Goal: Task Accomplishment & Management: Manage account settings

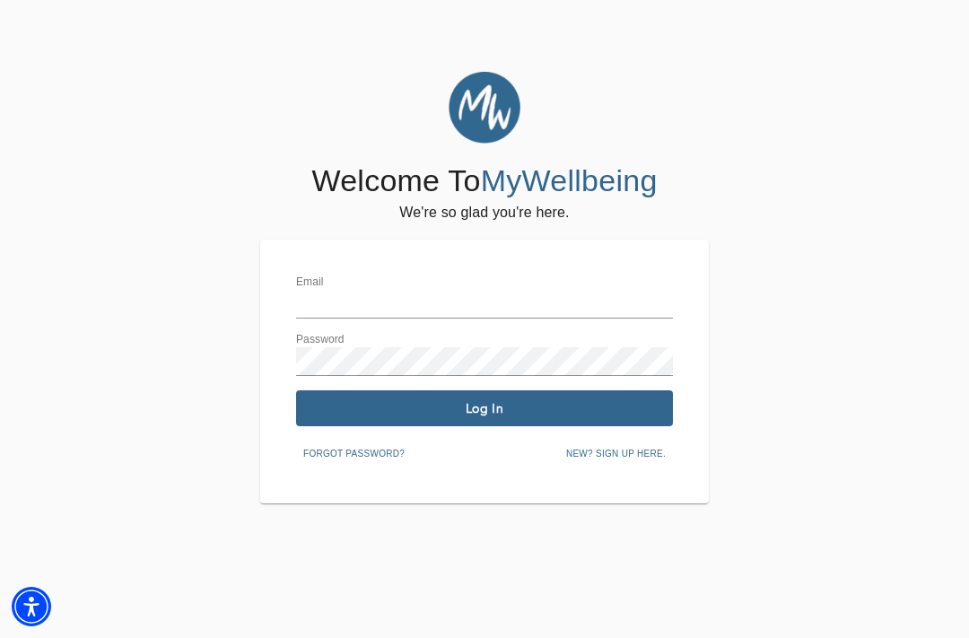
type input "[EMAIL_ADDRESS][DOMAIN_NAME]"
click at [448, 414] on span "Log In" at bounding box center [484, 408] width 362 height 17
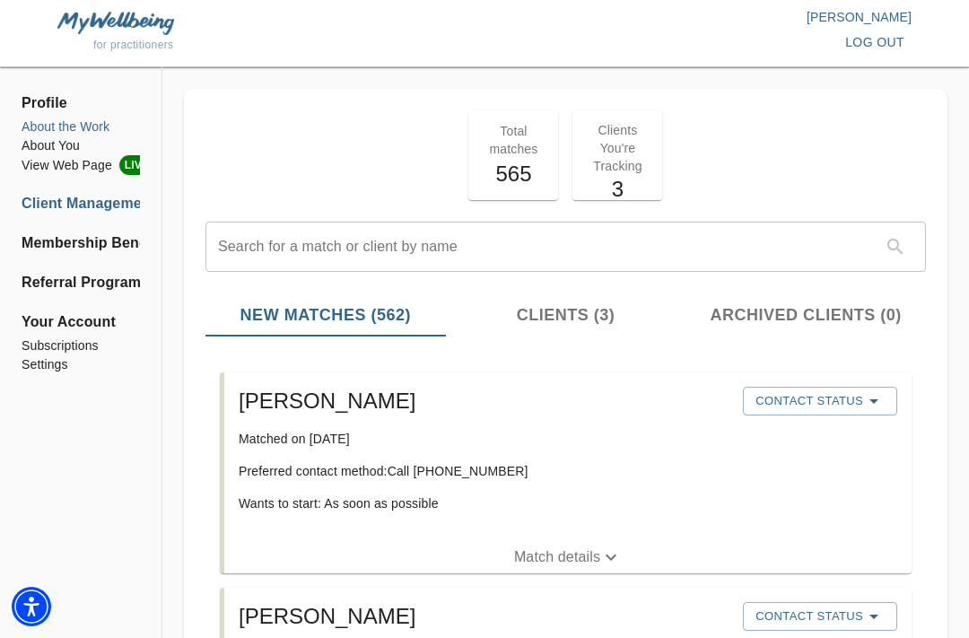
click at [66, 130] on li "About the Work" at bounding box center [81, 126] width 118 height 19
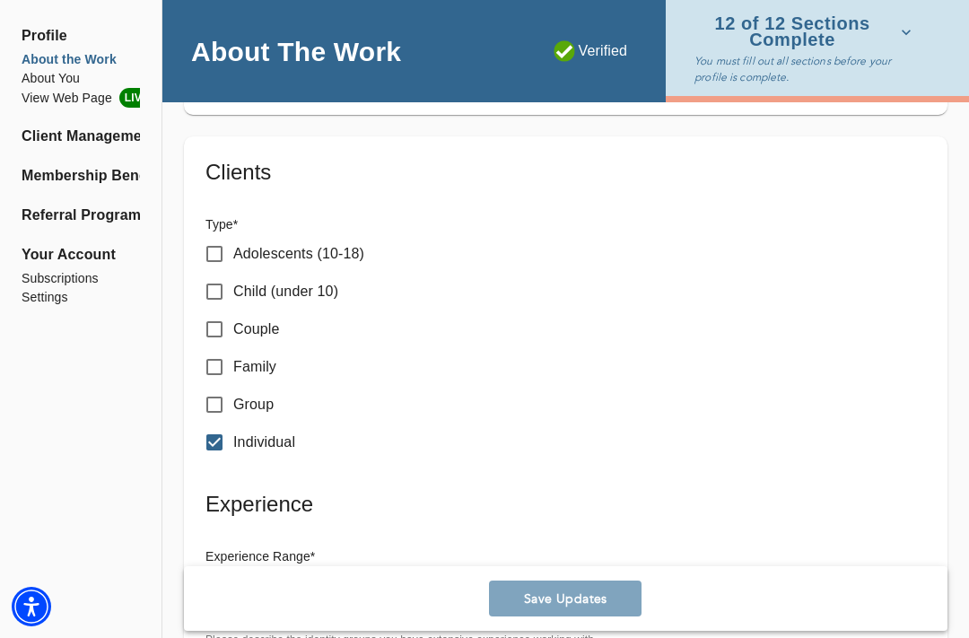
scroll to position [2422, 0]
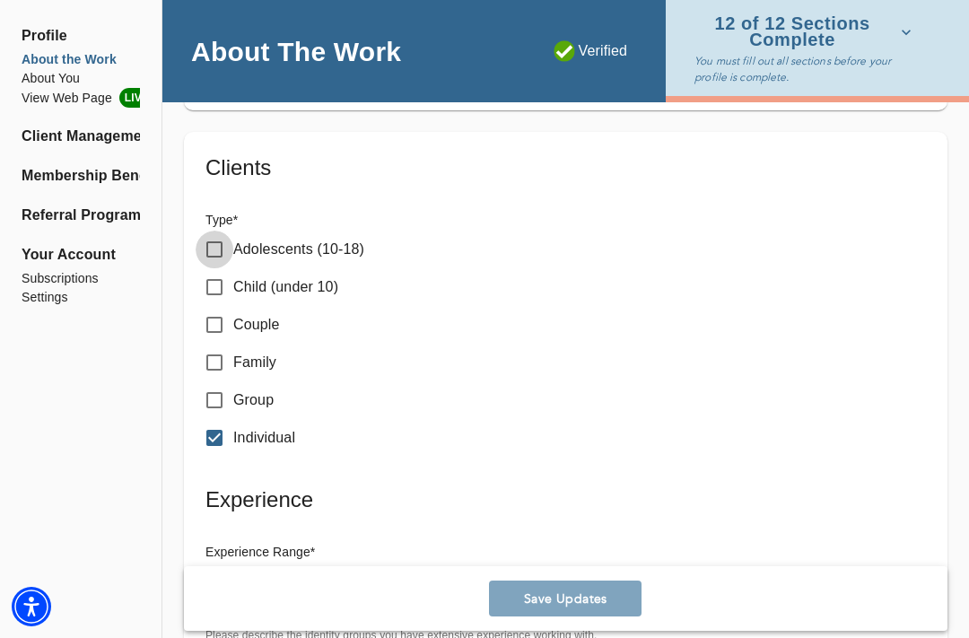
click at [218, 231] on input "Adolescents (10-18)" at bounding box center [215, 250] width 38 height 38
checkbox input "true"
click at [617, 587] on button "Save Updates" at bounding box center [565, 598] width 152 height 36
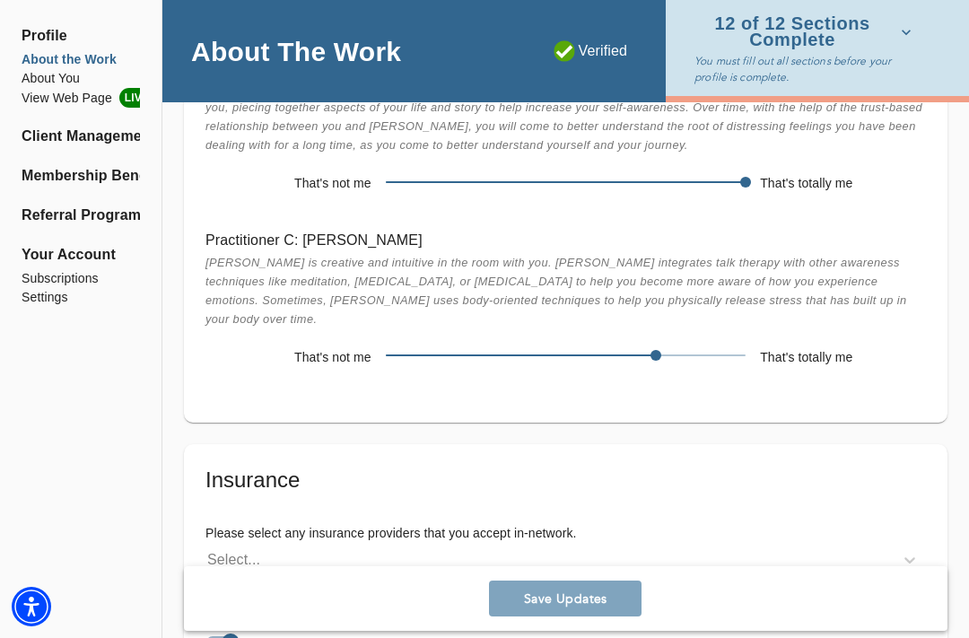
scroll to position [3930, 0]
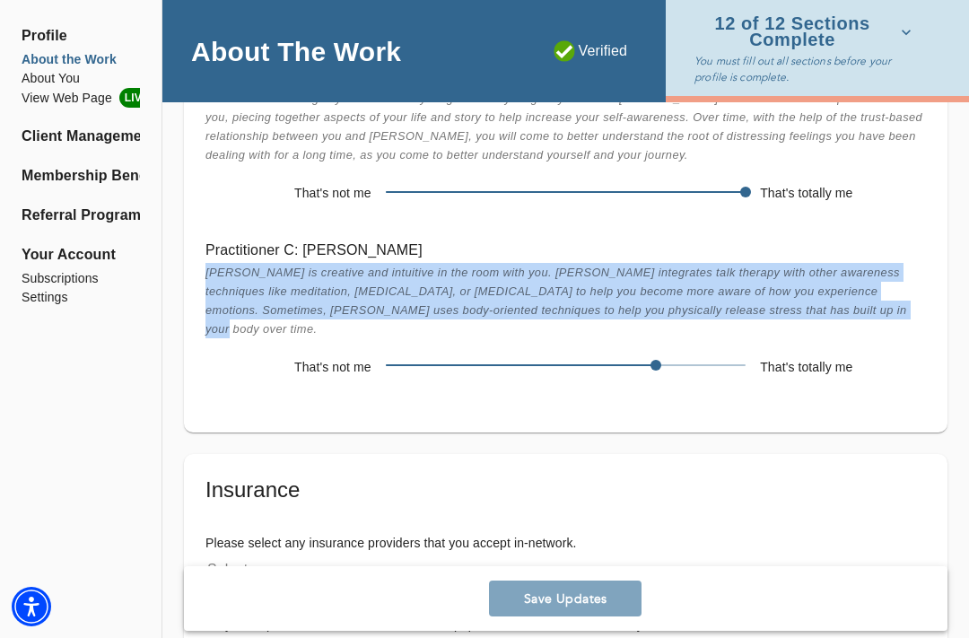
drag, startPoint x: 852, startPoint y: 254, endPoint x: 194, endPoint y: 222, distance: 659.1
click at [194, 223] on div "Practitioner C: [PERSON_NAME] is creative and intuitive in the room with you. […" at bounding box center [565, 310] width 749 height 174
copy span "[PERSON_NAME] is creative and intuitive in the room with you. [PERSON_NAME] int…"
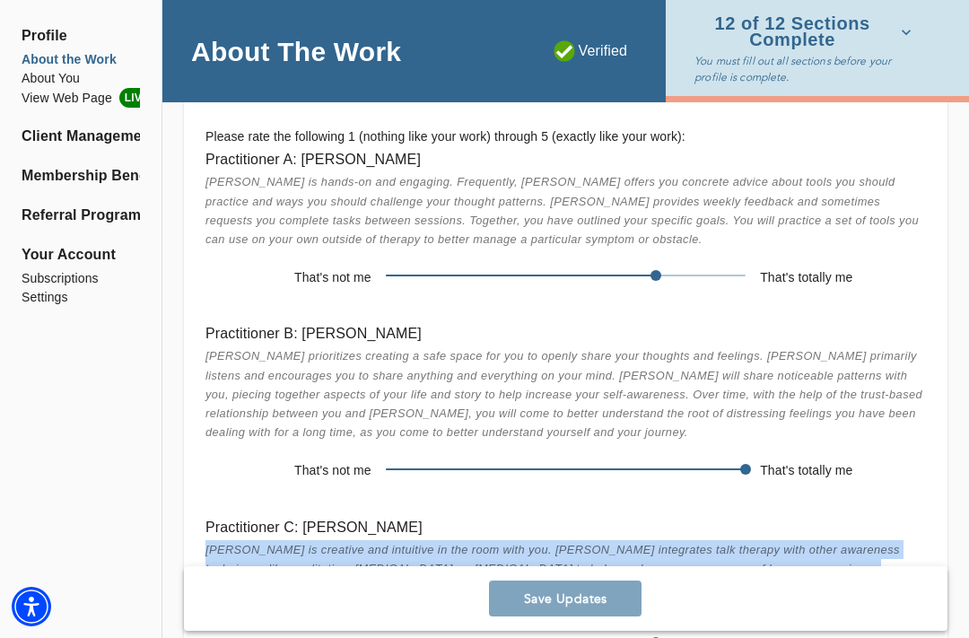
scroll to position [3651, 0]
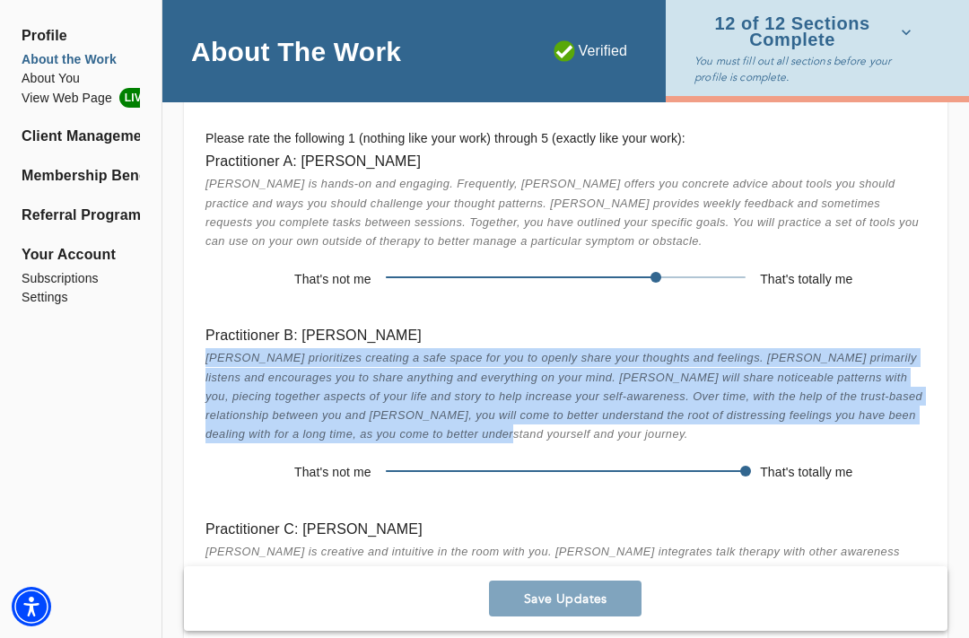
drag, startPoint x: 413, startPoint y: 382, endPoint x: 203, endPoint y: 308, distance: 223.5
click at [203, 309] on div "Practitioner B: [PERSON_NAME] prioritizes creating a safe space for you to open…" at bounding box center [565, 405] width 749 height 193
copy span "[PERSON_NAME] prioritizes creating a safe space for you to openly share your th…"
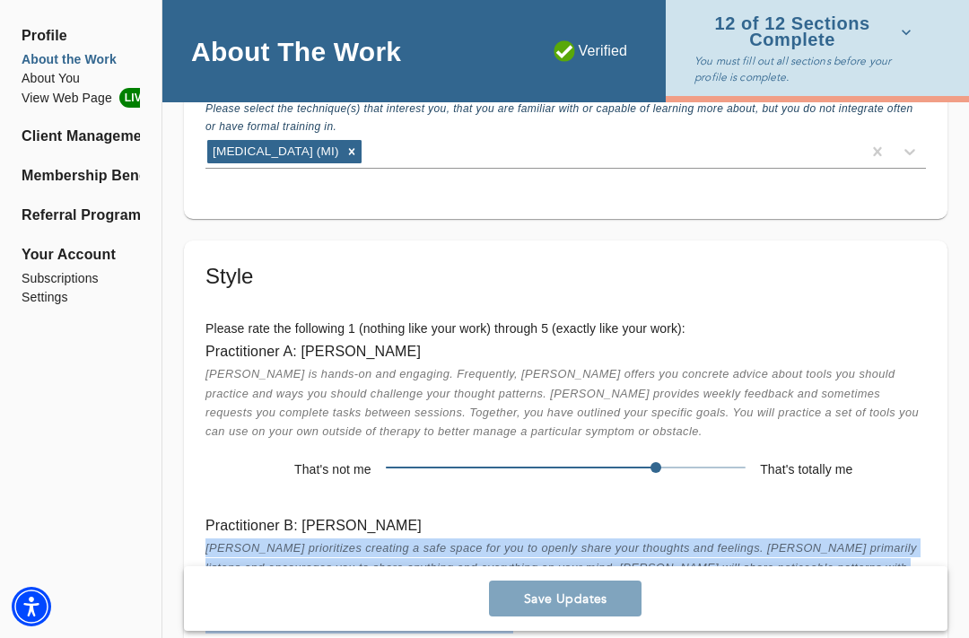
scroll to position [3460, 0]
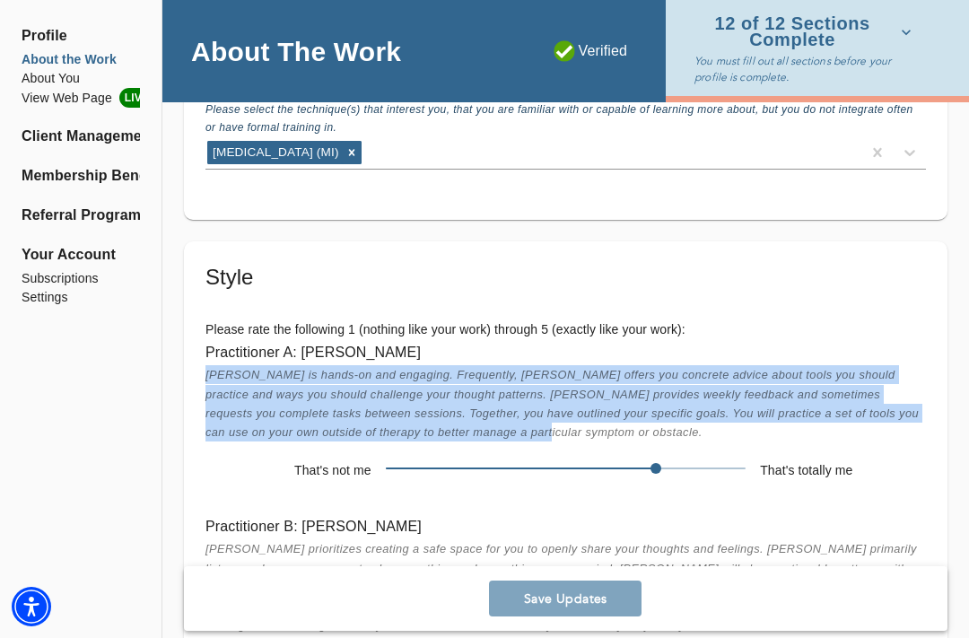
drag, startPoint x: 451, startPoint y: 379, endPoint x: 195, endPoint y: 317, distance: 264.1
click at [195, 326] on div "Practitioner A: [PERSON_NAME] [PERSON_NAME] is hands-on and engaging. Frequentl…" at bounding box center [565, 413] width 749 height 174
copy span "[PERSON_NAME] is hands-on and engaging. Frequently, [PERSON_NAME] offers you co…"
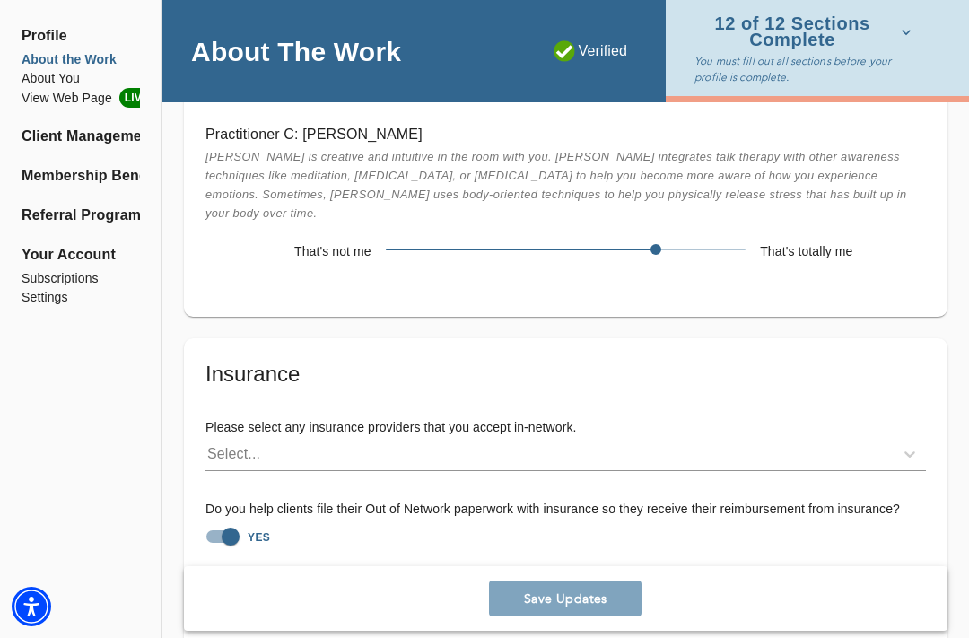
scroll to position [4139, 0]
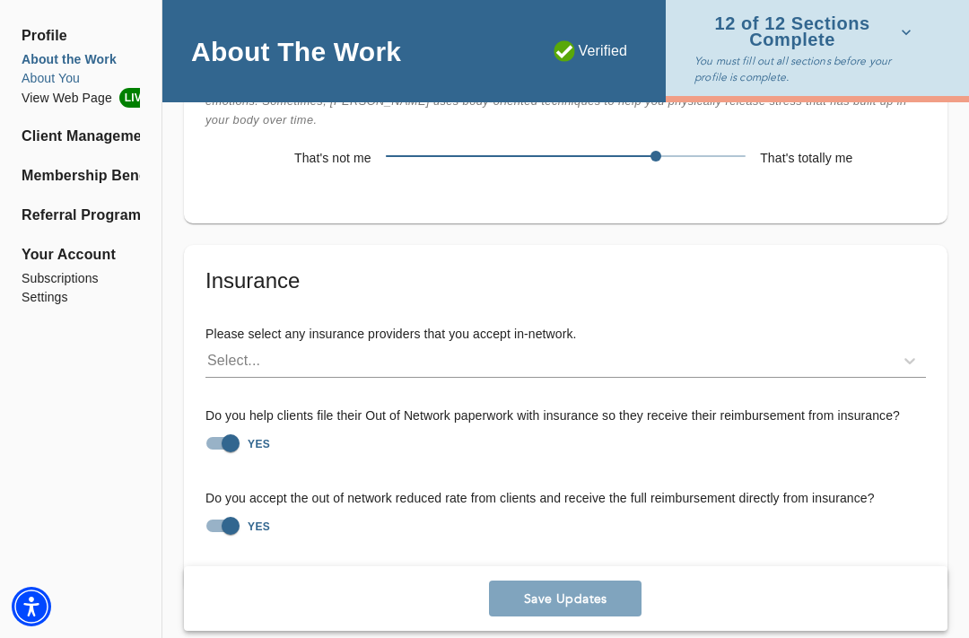
click at [57, 80] on li "About You" at bounding box center [81, 78] width 118 height 19
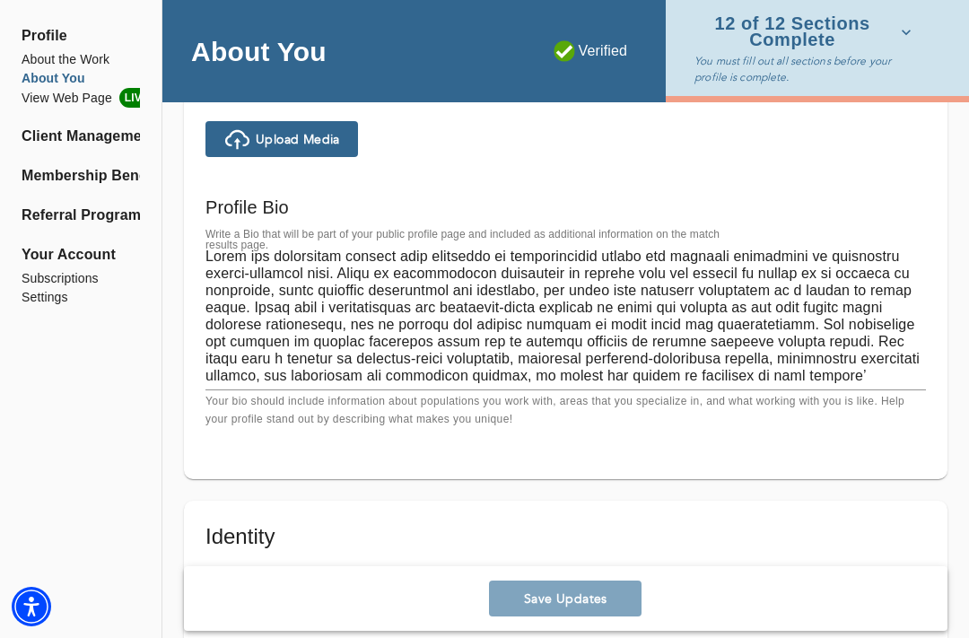
scroll to position [1290, 0]
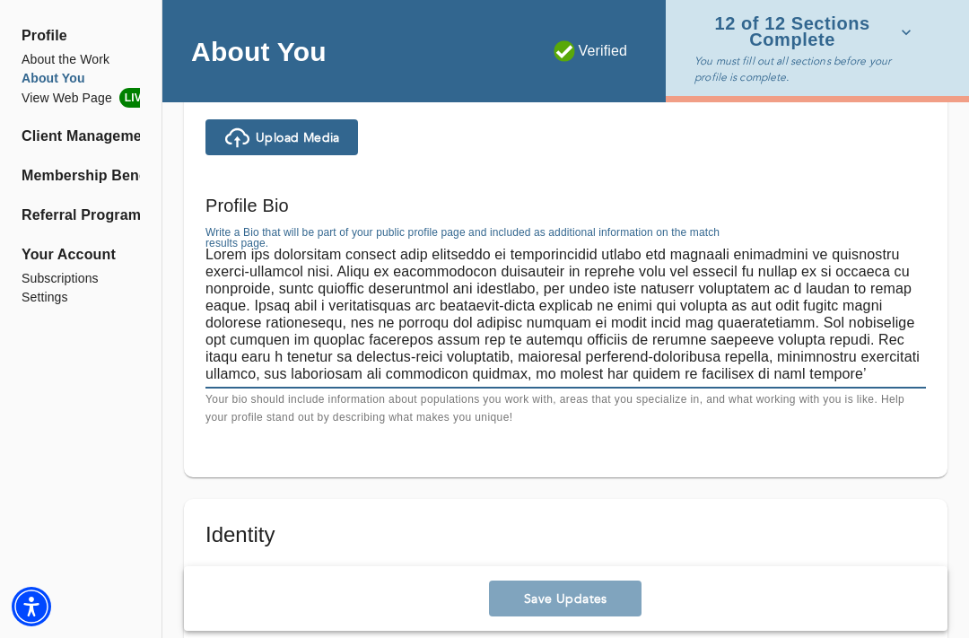
click at [360, 260] on textarea at bounding box center [565, 314] width 720 height 136
type textarea "Lorem ips dolorsitam consect adip elitseddo ei temporincidid utlabo etd magnaal…"
click at [515, 418] on p "Your bio should include information about populations you work with, areas that…" at bounding box center [565, 409] width 720 height 36
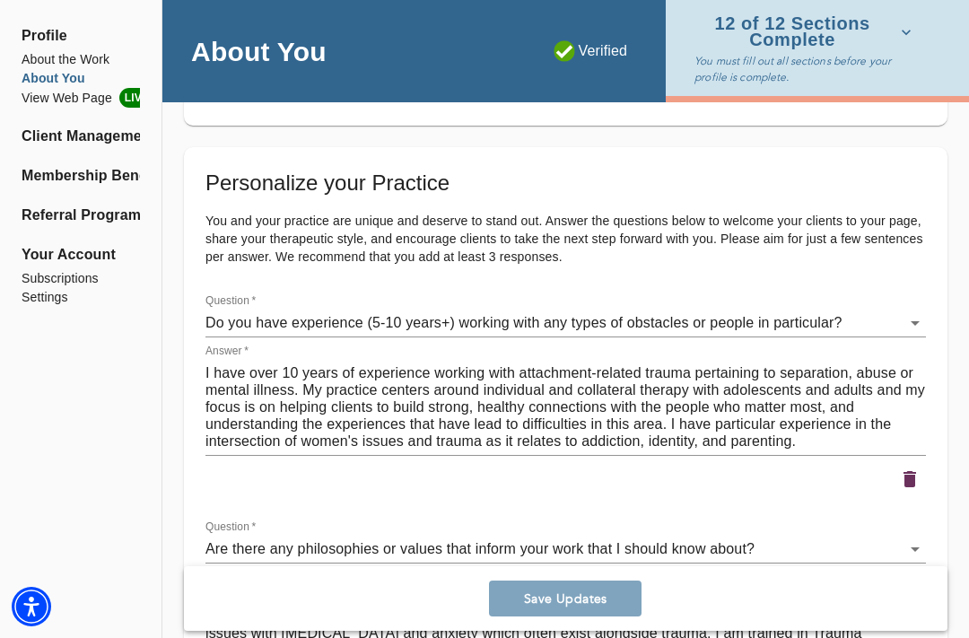
scroll to position [2910, 0]
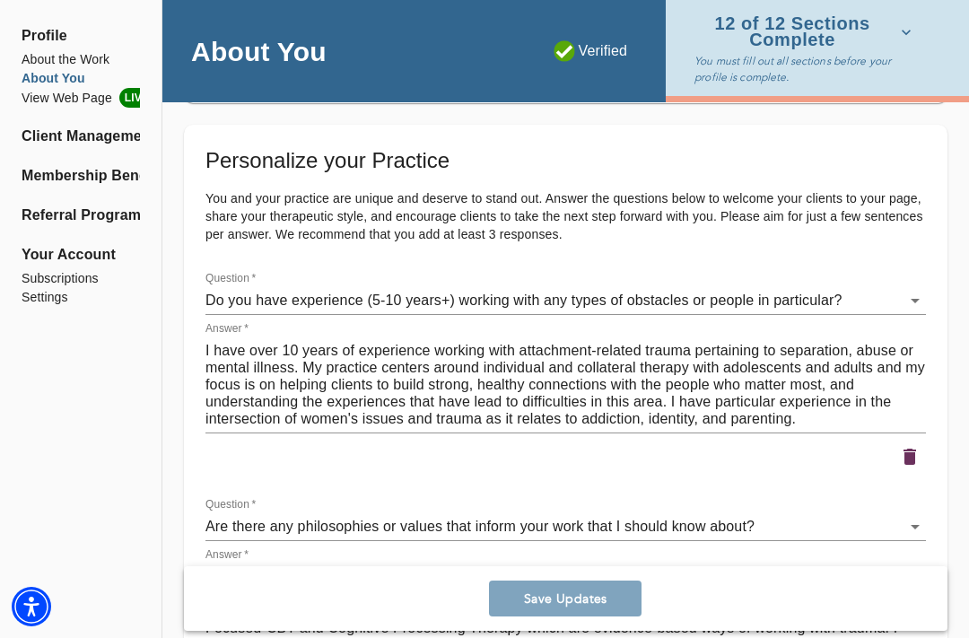
click at [778, 419] on textarea "I have over 10 years of experience working with attachment-related trauma perta…" at bounding box center [565, 384] width 720 height 85
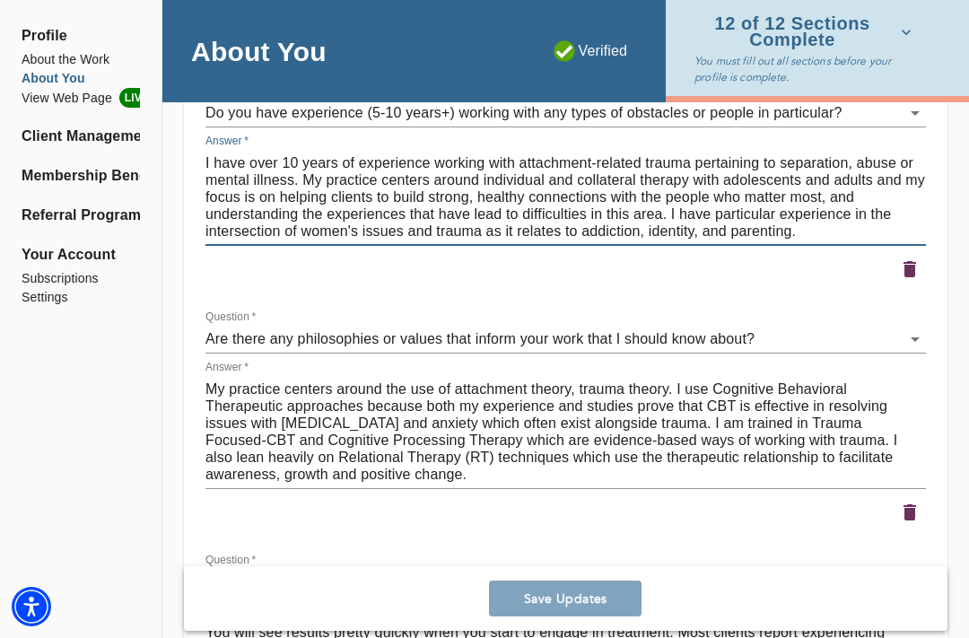
scroll to position [3121, 0]
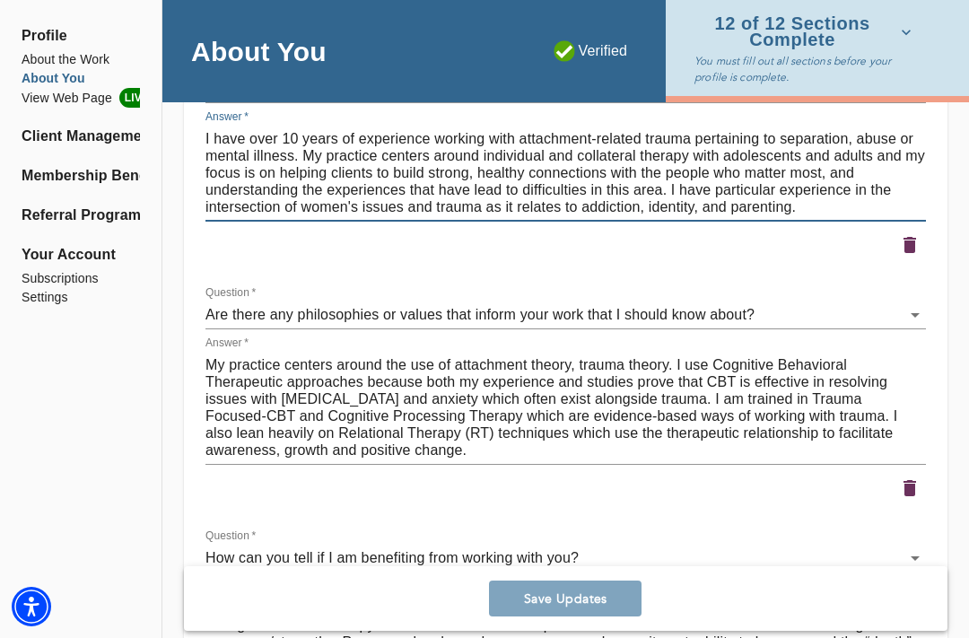
click at [312, 421] on textarea "My practice centers around the use of attachment theory, trauma theory. I use C…" at bounding box center [565, 407] width 720 height 102
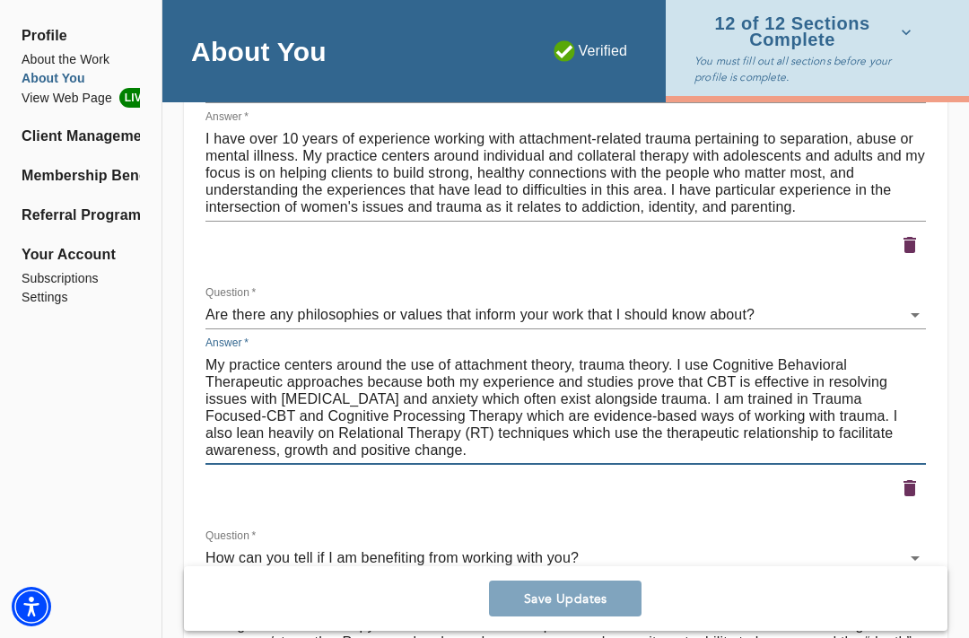
click at [312, 421] on textarea "My practice centers around the use of attachment theory, trauma theory. I use C…" at bounding box center [565, 407] width 720 height 102
click at [544, 479] on div at bounding box center [565, 488] width 720 height 32
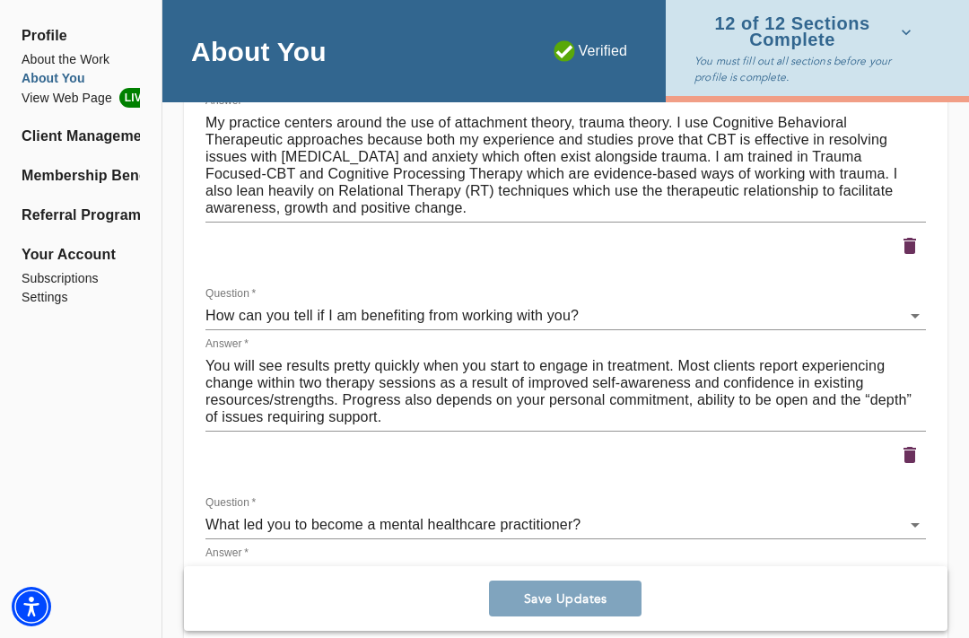
scroll to position [3369, 0]
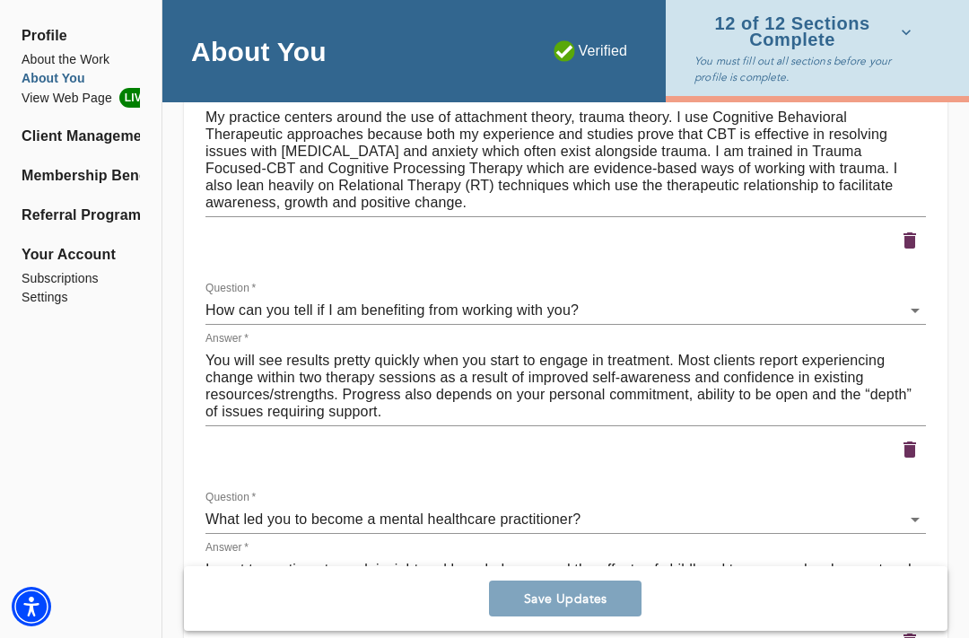
click at [344, 388] on textarea "You will see results pretty quickly when you start to engage in treatment. Most…" at bounding box center [565, 386] width 720 height 68
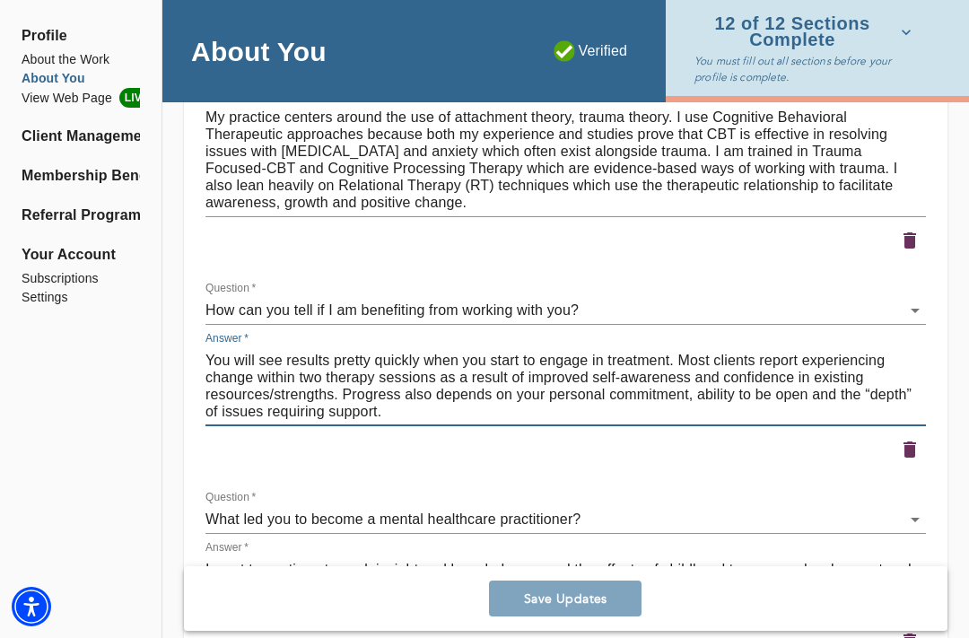
click at [344, 388] on textarea "You will see results pretty quickly when you start to engage in treatment. Most…" at bounding box center [565, 386] width 720 height 68
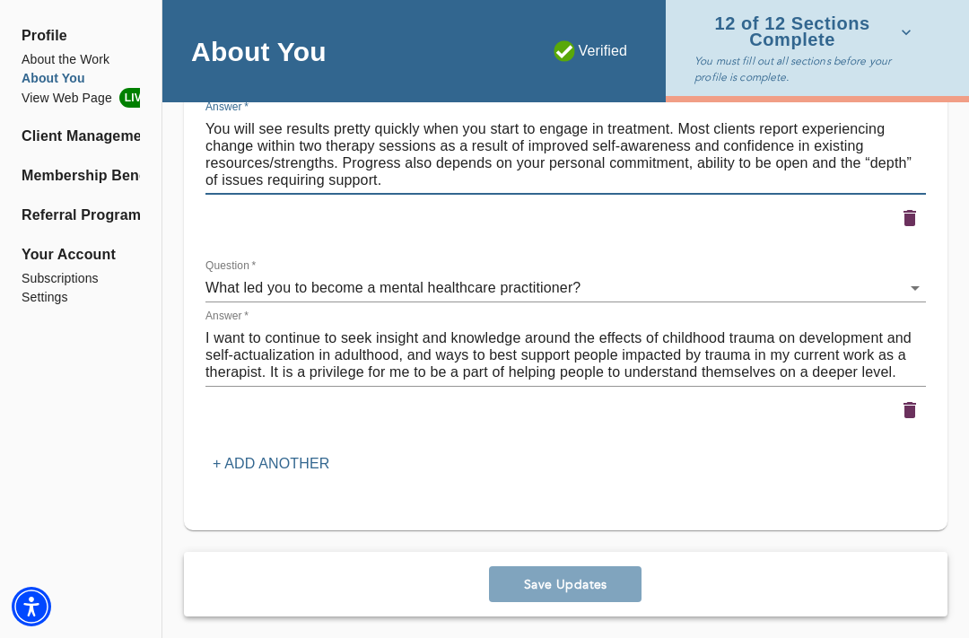
scroll to position [3608, 0]
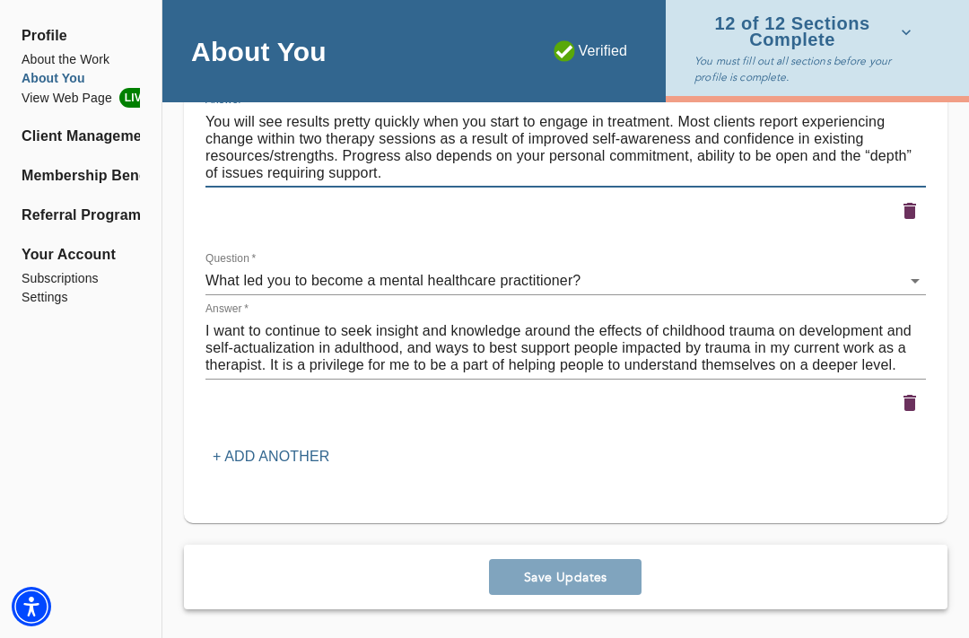
click at [457, 344] on textarea "I want to continue to seek insight and knowledge around the effects of childhoo…" at bounding box center [565, 347] width 720 height 51
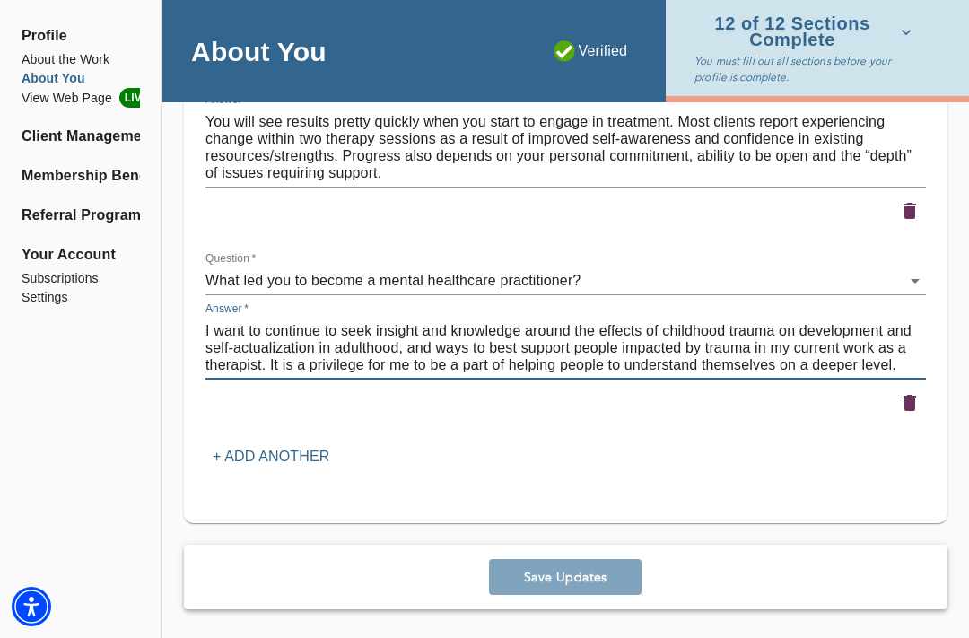
click at [457, 344] on textarea "I want to continue to seek insight and knowledge around the effects of childhoo…" at bounding box center [565, 347] width 720 height 51
